Goal: Task Accomplishment & Management: Use online tool/utility

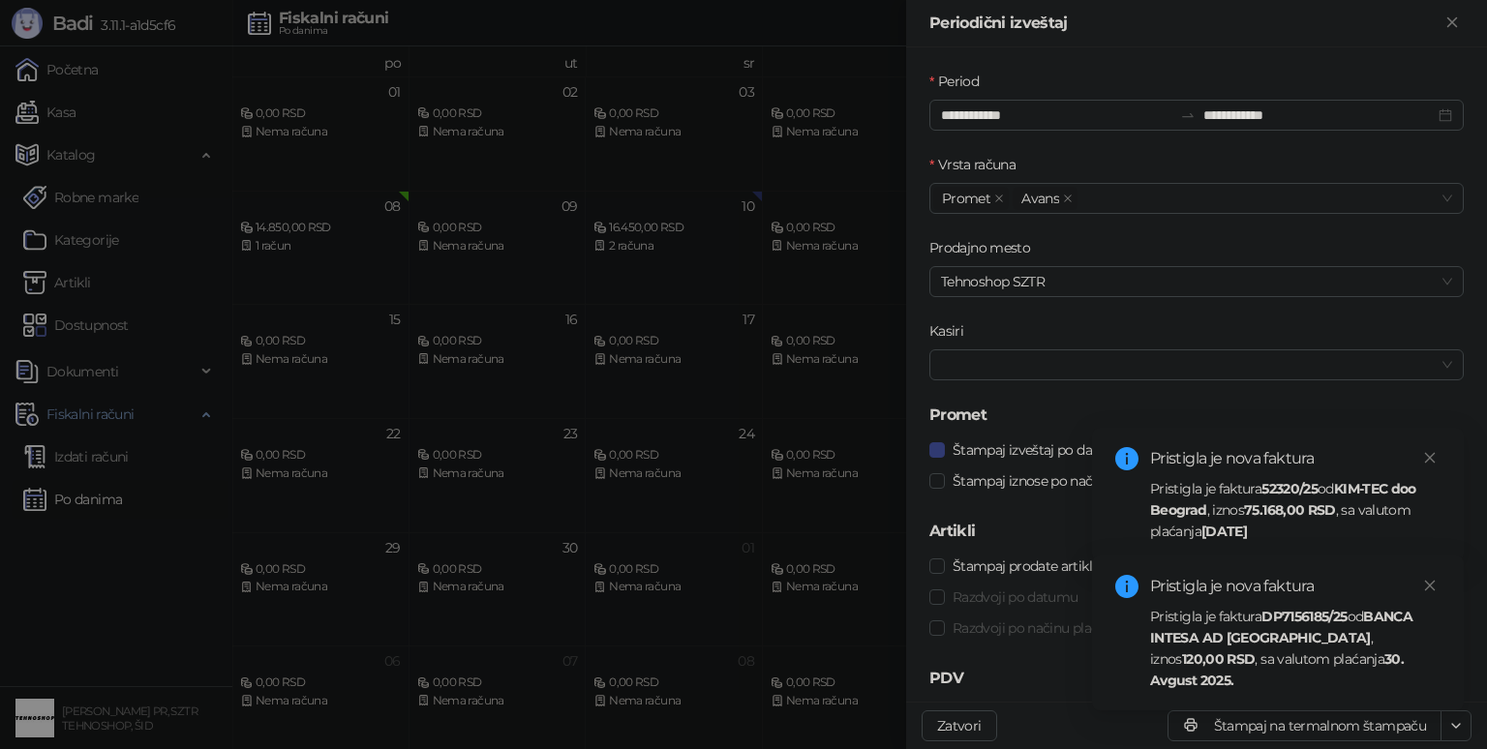
click at [1163, 523] on div "Pristigla je faktura 52320/25 od KIM-TEC doo Beograd , iznos 75.168,00 RSD , sa…" at bounding box center [1295, 510] width 290 height 64
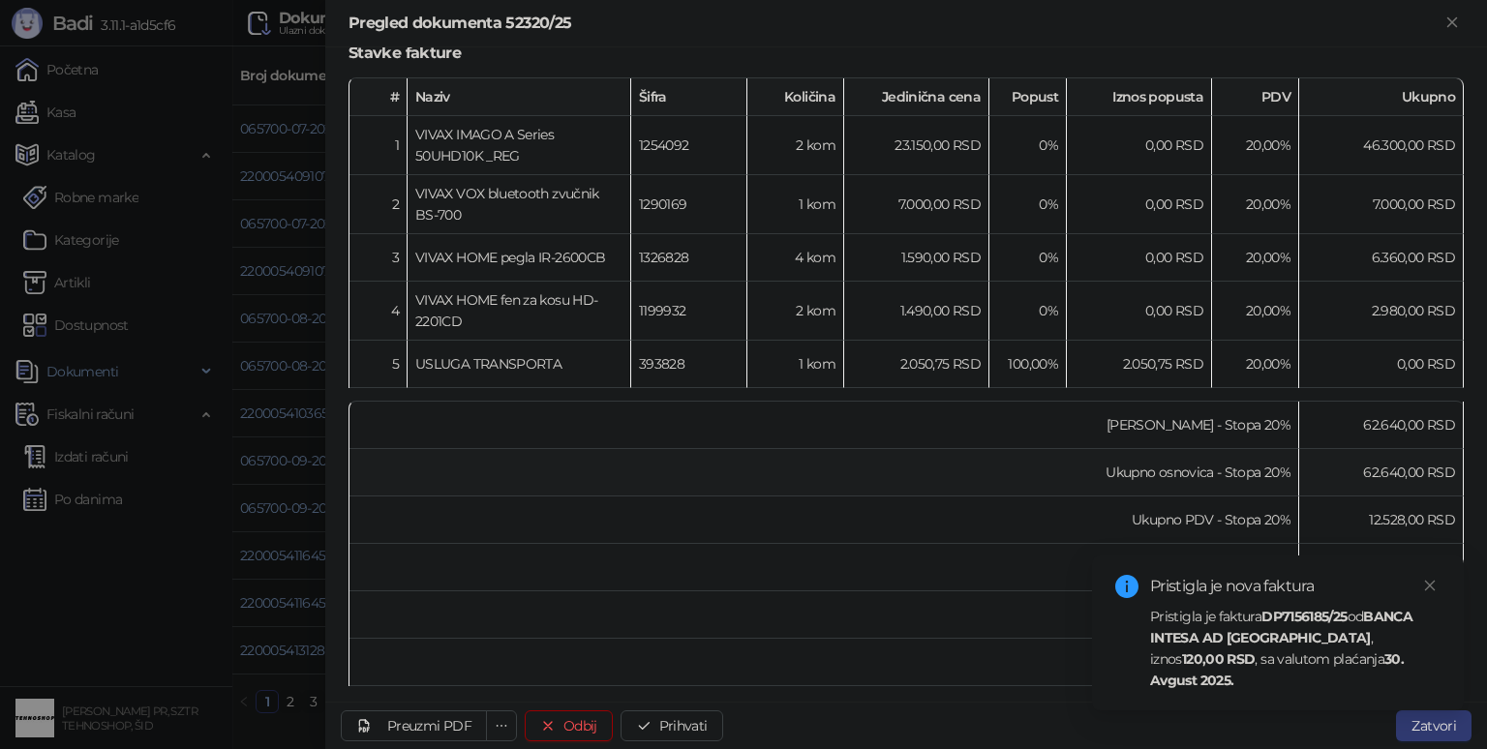
scroll to position [466, 0]
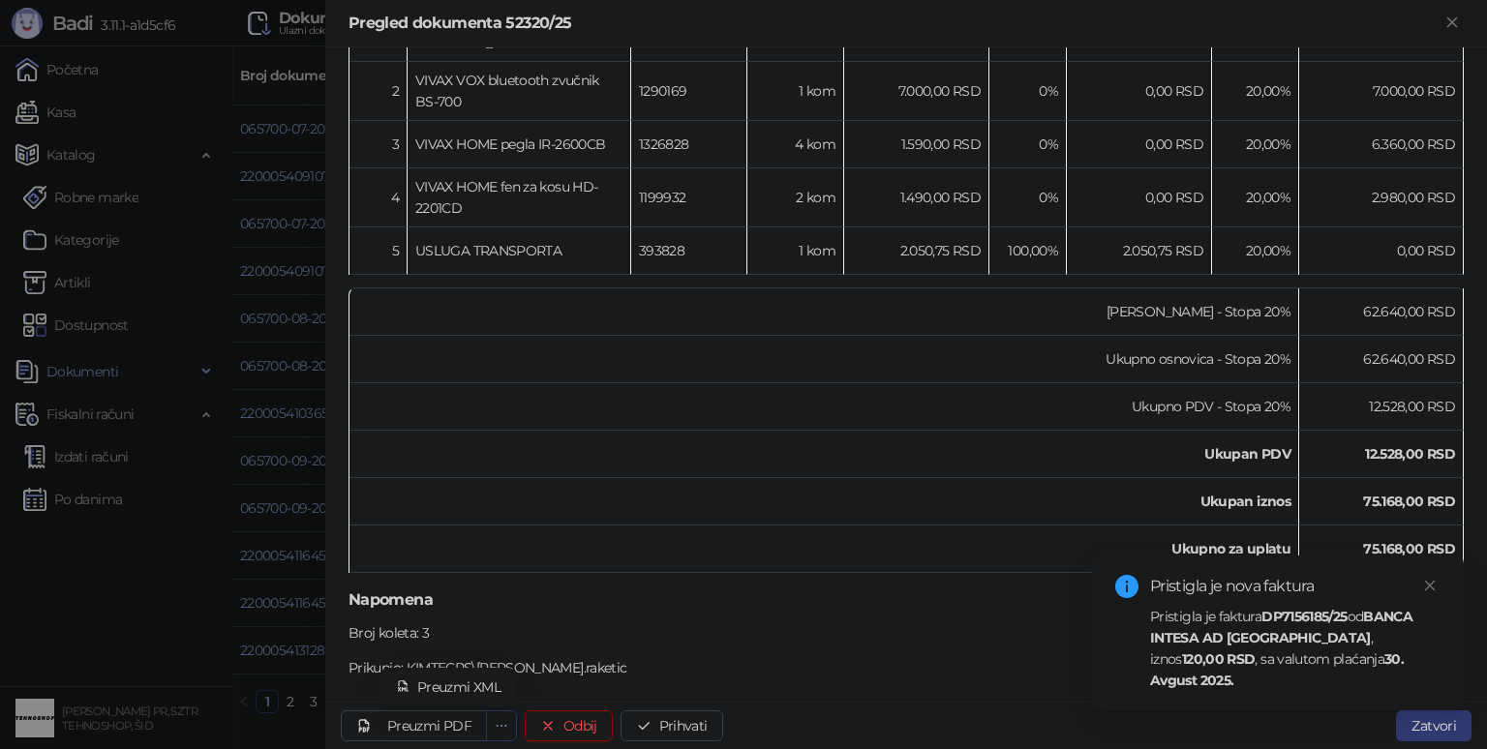
click at [498, 728] on icon "ellipsis" at bounding box center [502, 726] width 14 height 14
click at [434, 724] on div "Preuzmi PDF" at bounding box center [429, 725] width 84 height 17
click at [438, 728] on div "Preuzmi PDF" at bounding box center [429, 725] width 84 height 17
click at [1319, 672] on strong "30. Avgust 2025." at bounding box center [1277, 669] width 254 height 39
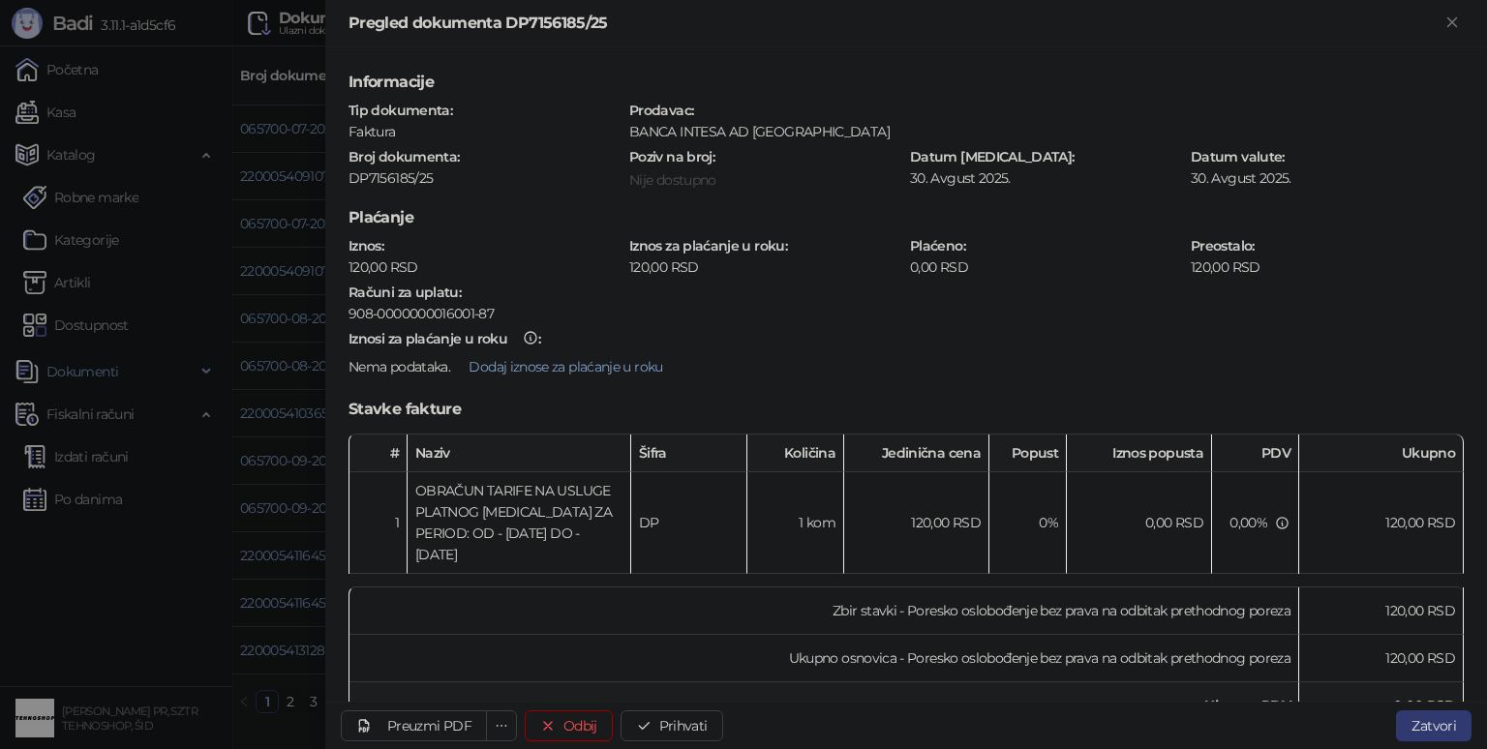
scroll to position [97, 0]
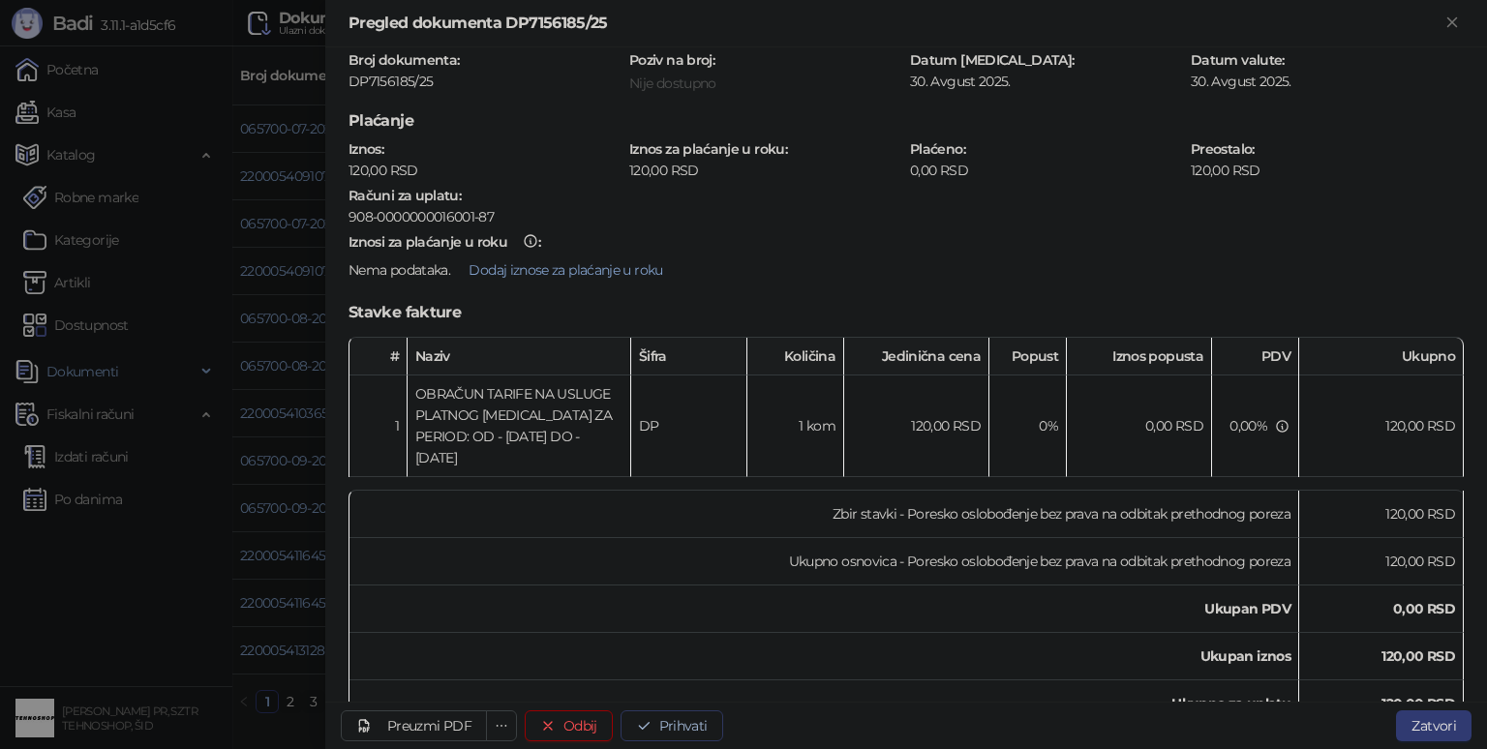
click at [666, 722] on button "Prihvati" at bounding box center [671, 725] width 103 height 31
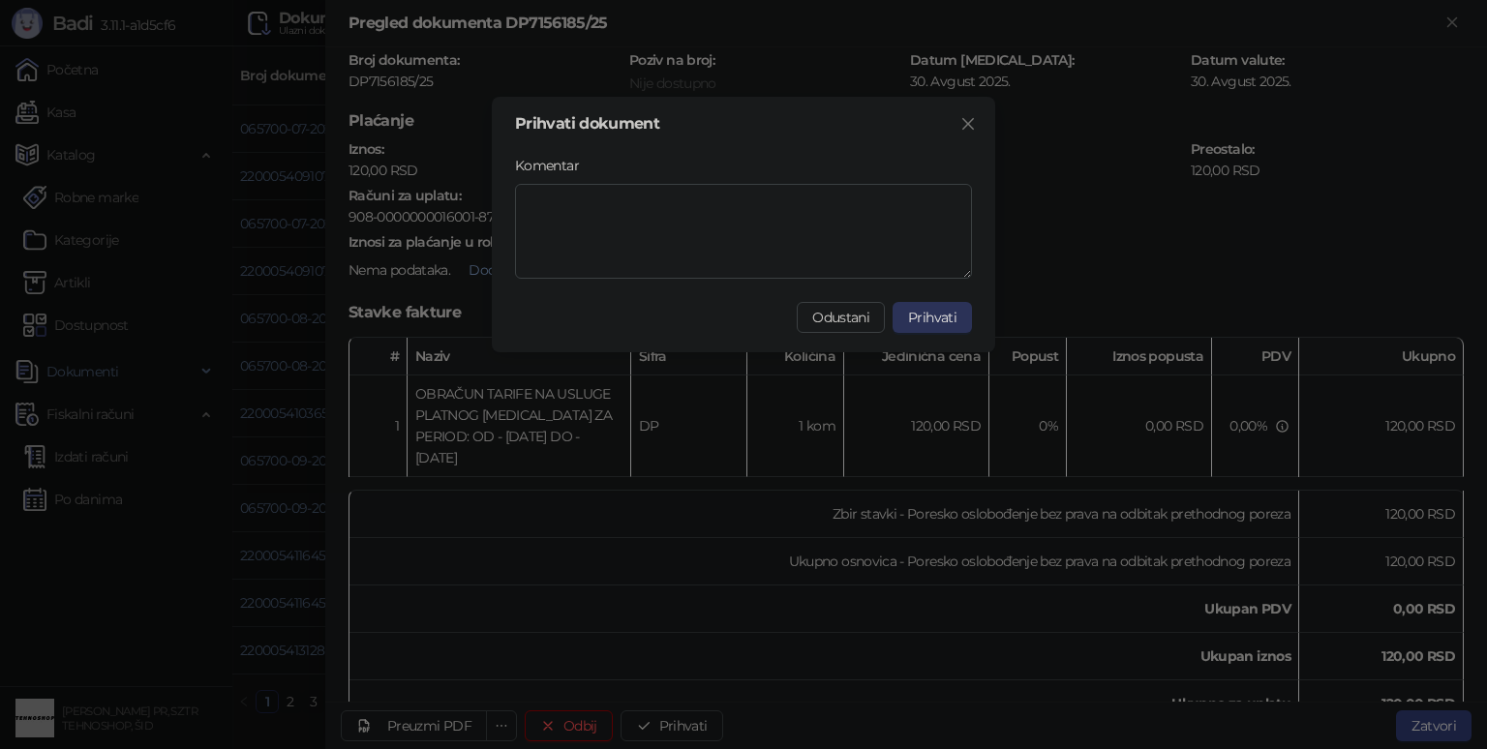
click at [935, 314] on span "Prihvati" at bounding box center [932, 317] width 48 height 17
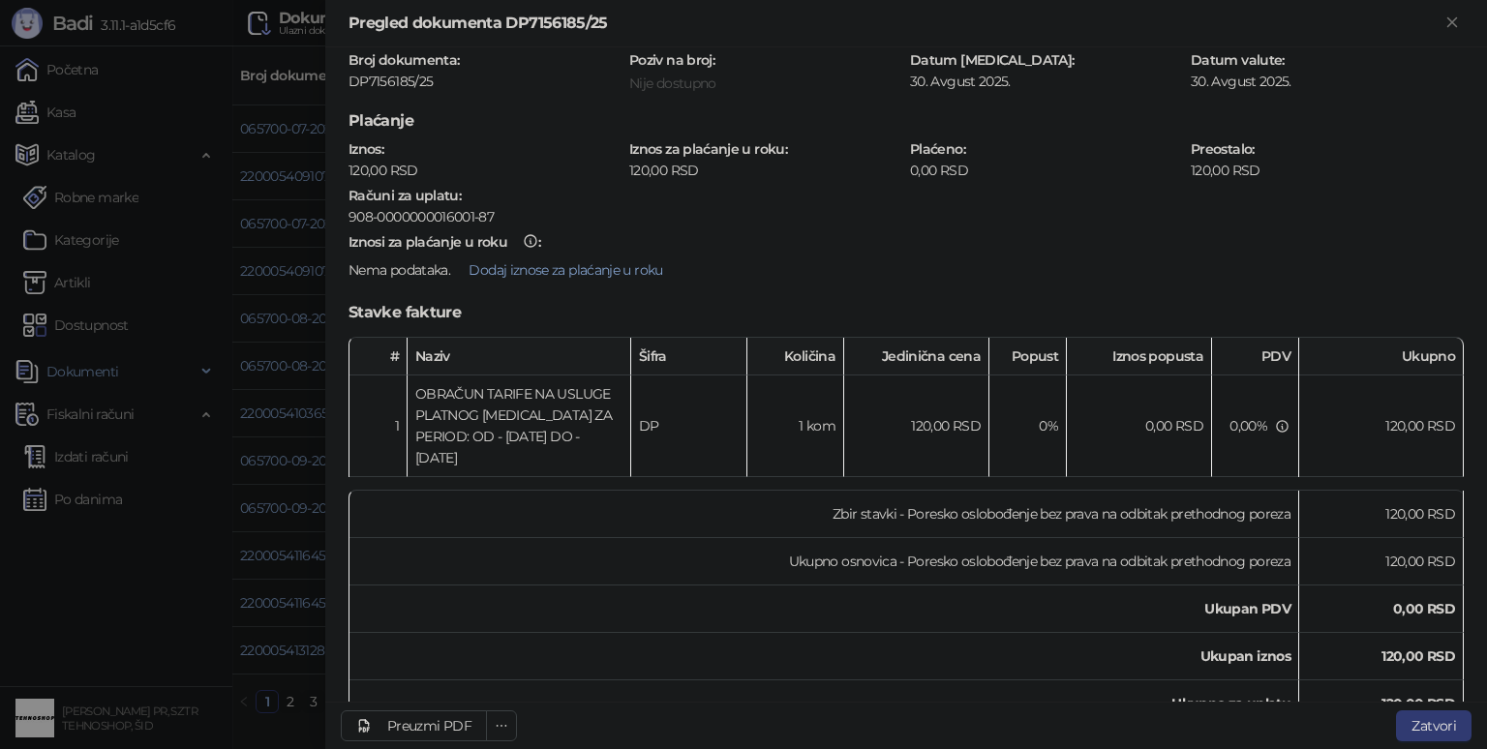
click at [70, 596] on div at bounding box center [743, 374] width 1487 height 749
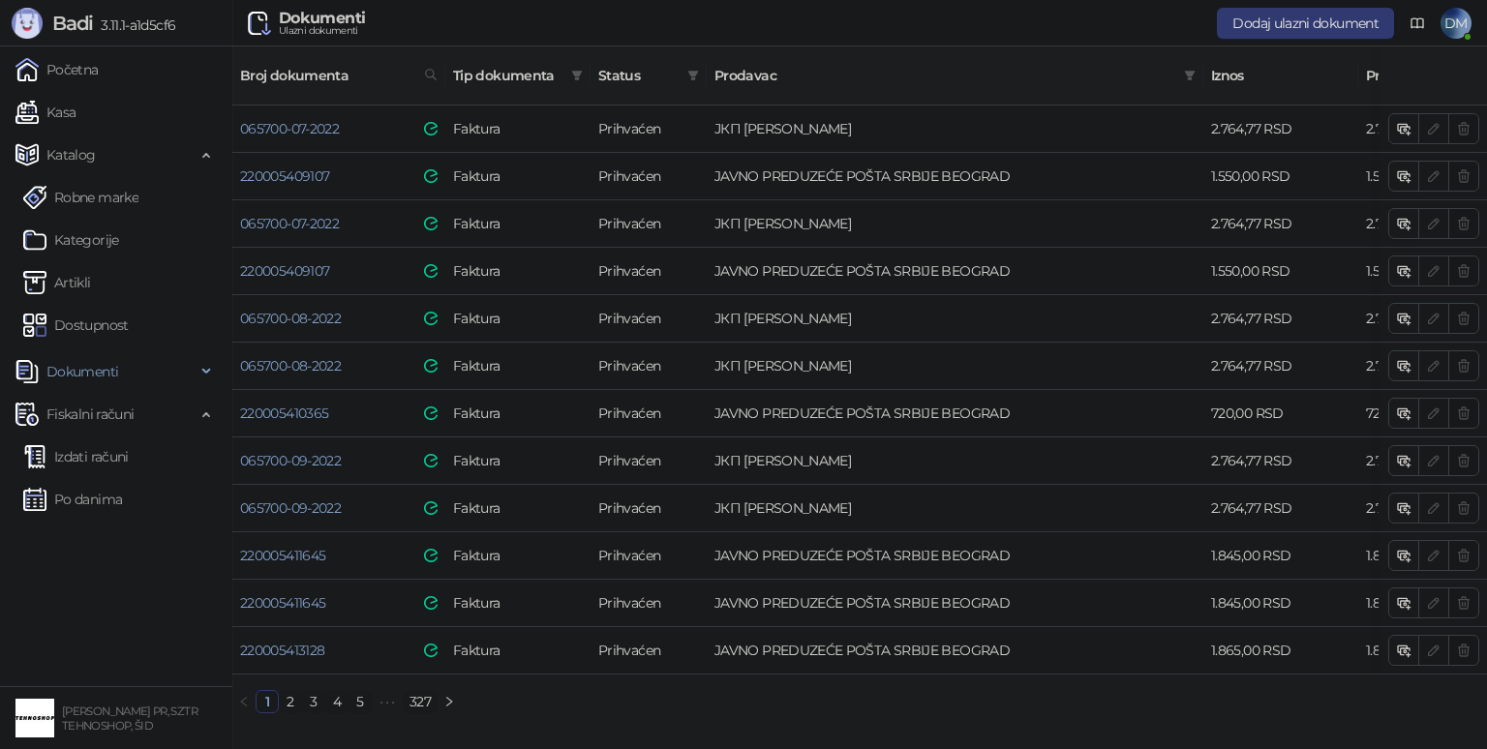
click at [418, 694] on link "327" at bounding box center [420, 701] width 33 height 21
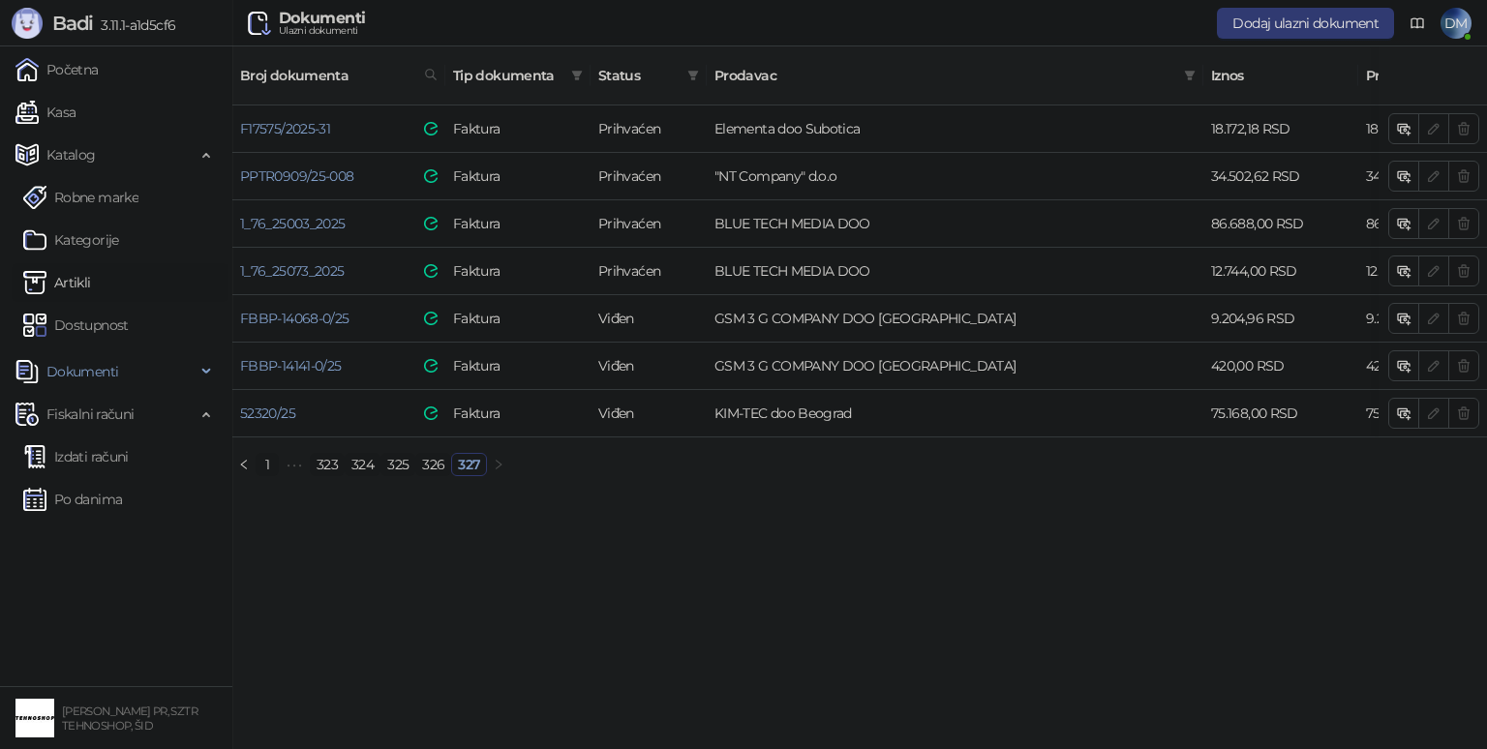
click at [71, 274] on link "Artikli" at bounding box center [57, 282] width 68 height 39
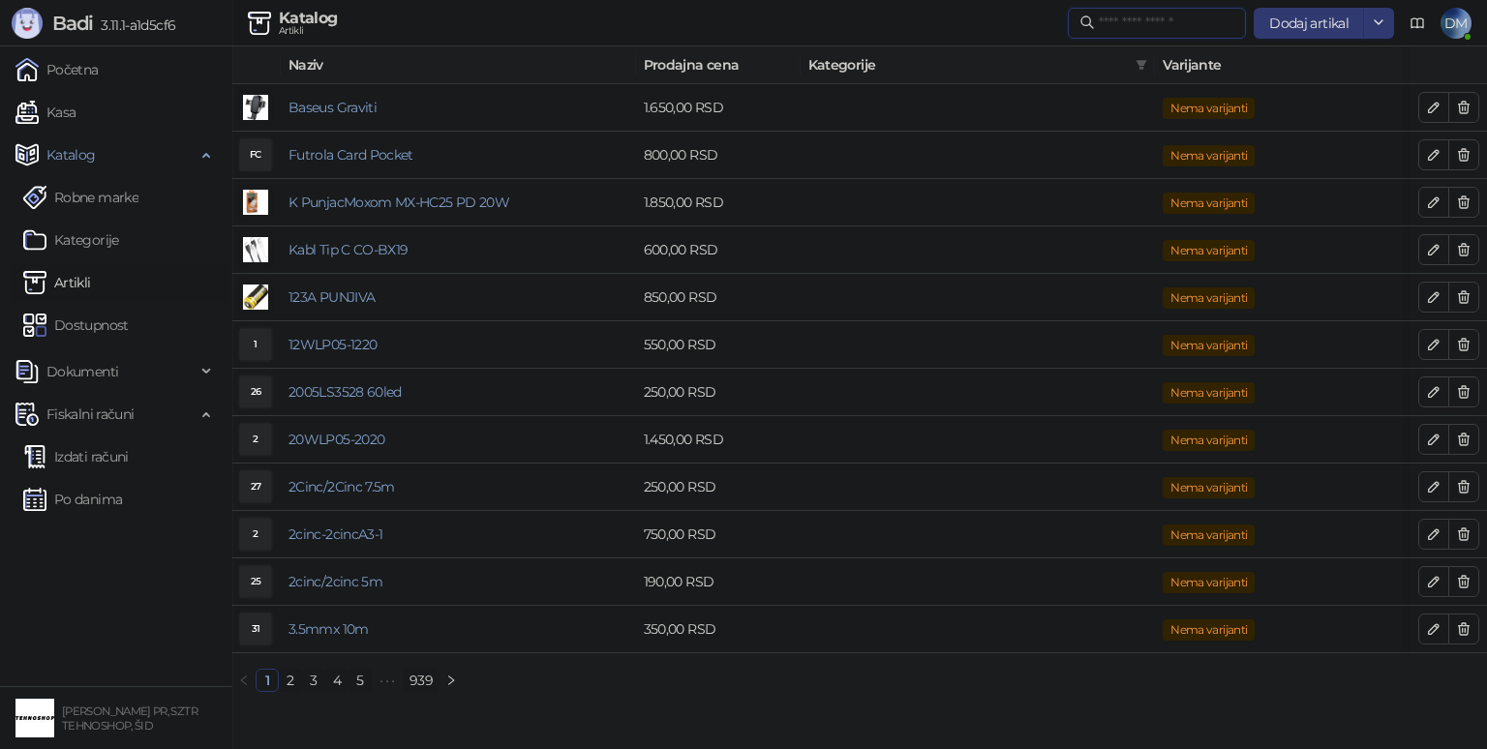
click at [1142, 23] on input "text" at bounding box center [1167, 23] width 136 height 21
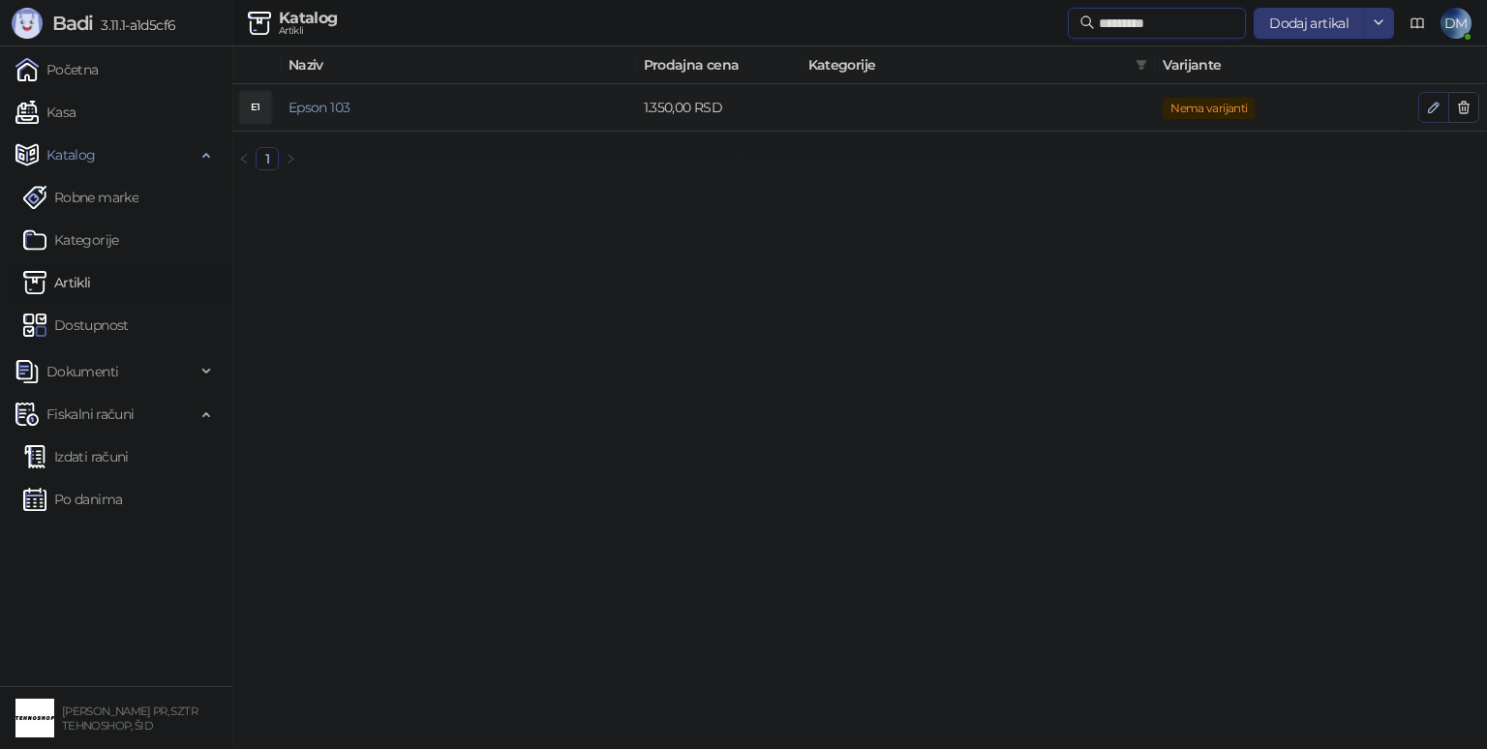
type input "*********"
click at [1429, 107] on icon "button" at bounding box center [1433, 107] width 15 height 15
